Goal: Information Seeking & Learning: Learn about a topic

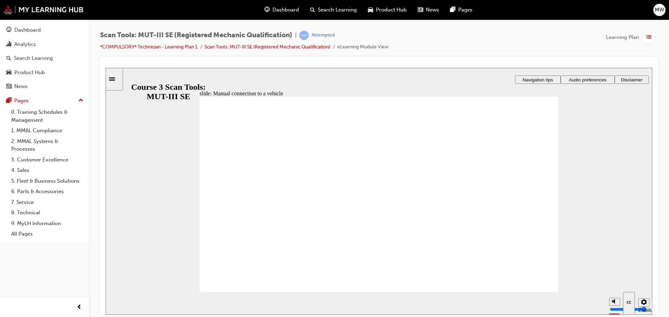
drag, startPoint x: 539, startPoint y: 166, endPoint x: 543, endPoint y: 166, distance: 3.8
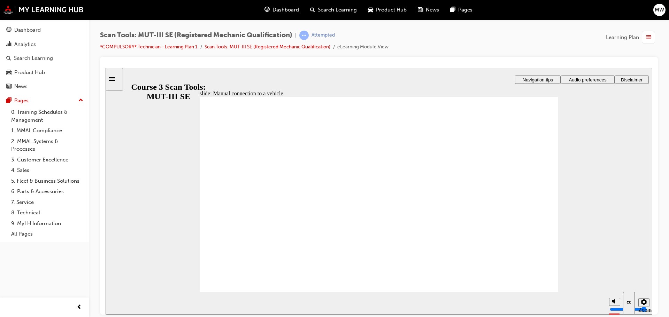
radio input "true"
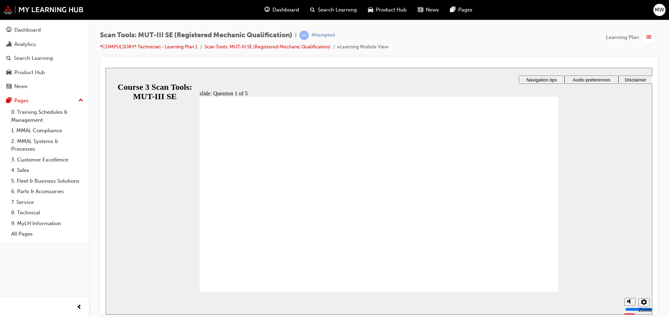
radio input "true"
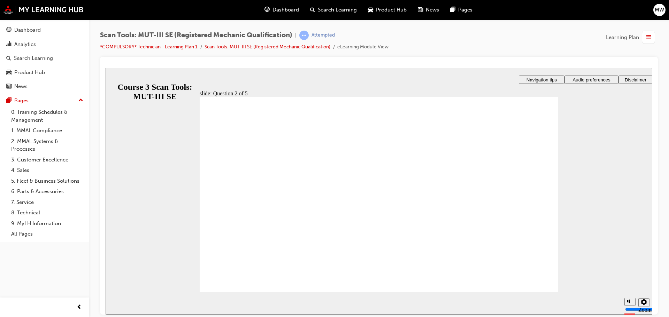
radio input "true"
